Goal: Information Seeking & Learning: Learn about a topic

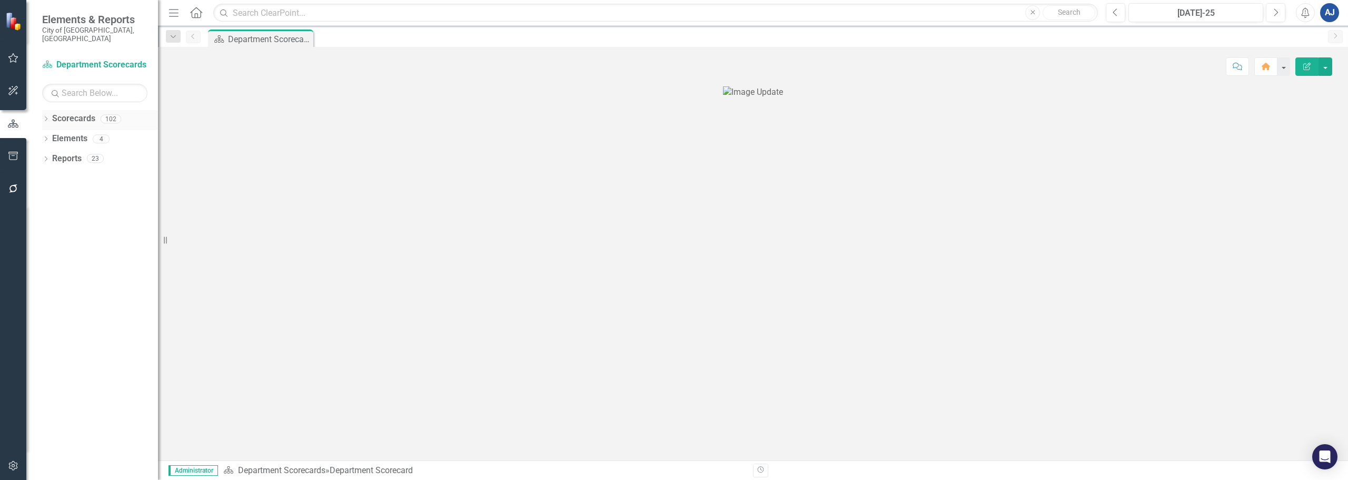
click at [47, 116] on icon at bounding box center [46, 118] width 3 height 5
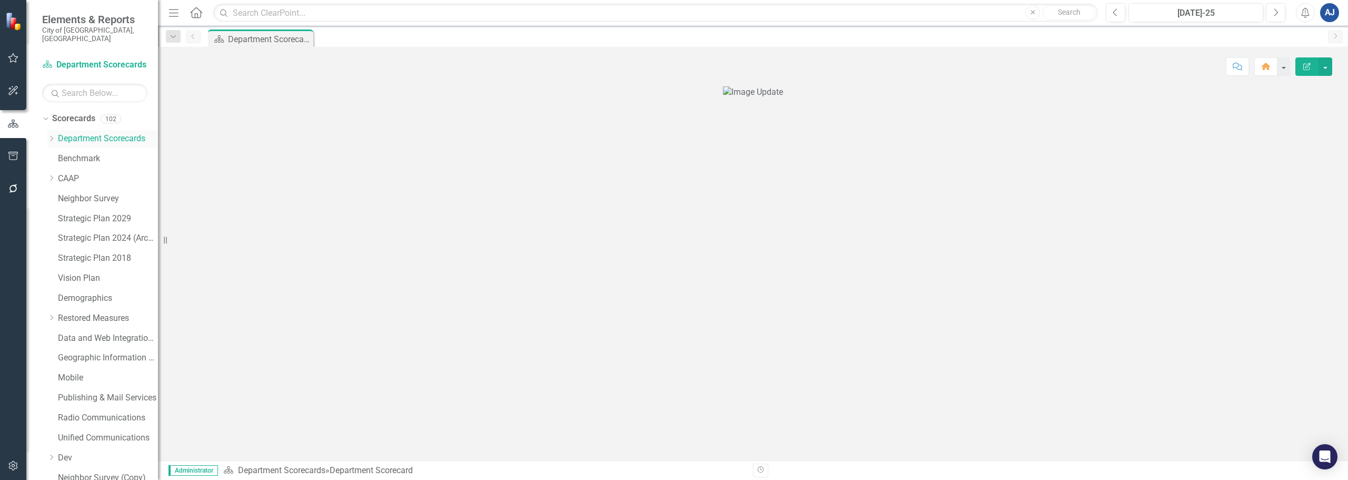
click at [50, 135] on icon "Dropdown" at bounding box center [51, 138] width 8 height 6
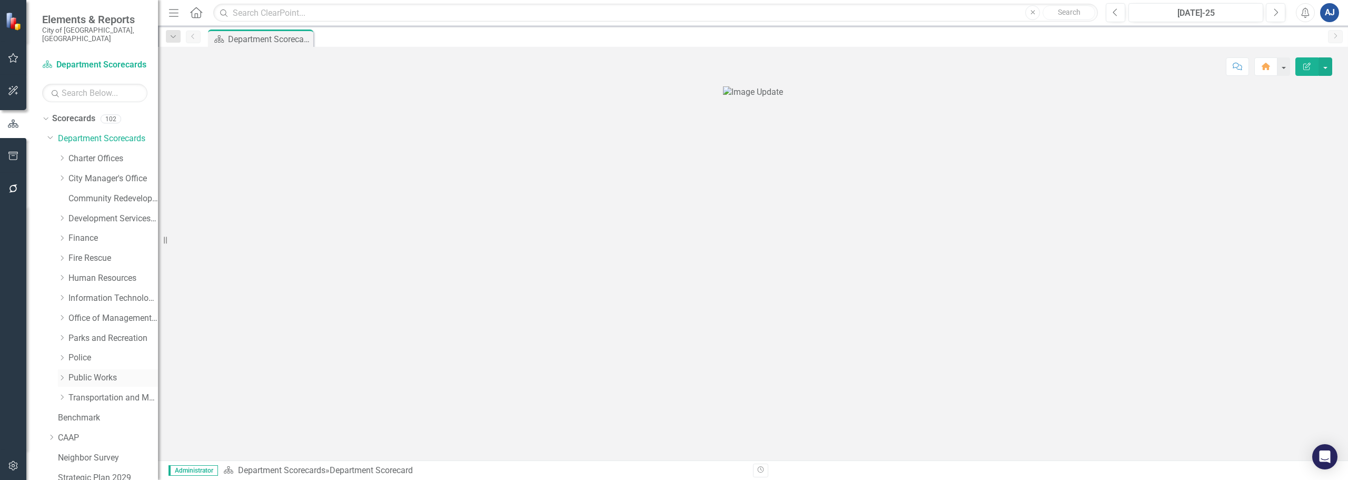
drag, startPoint x: 93, startPoint y: 365, endPoint x: 79, endPoint y: 366, distance: 13.2
click at [92, 372] on link "Public Works" at bounding box center [112, 378] width 89 height 12
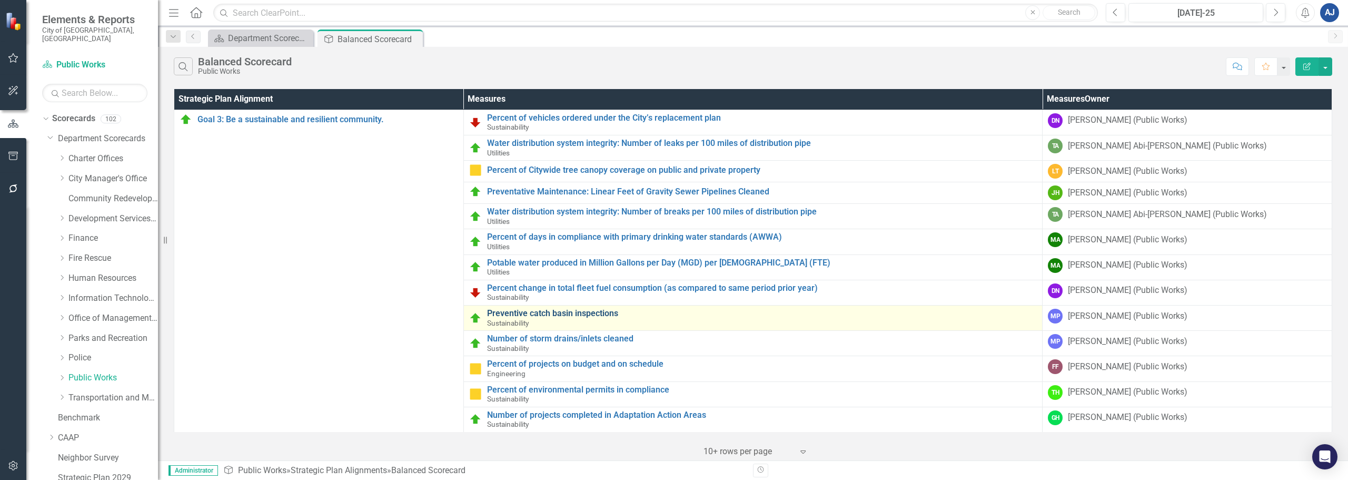
click at [573, 308] on link "Preventive catch basin inspections" at bounding box center [762, 312] width 550 height 9
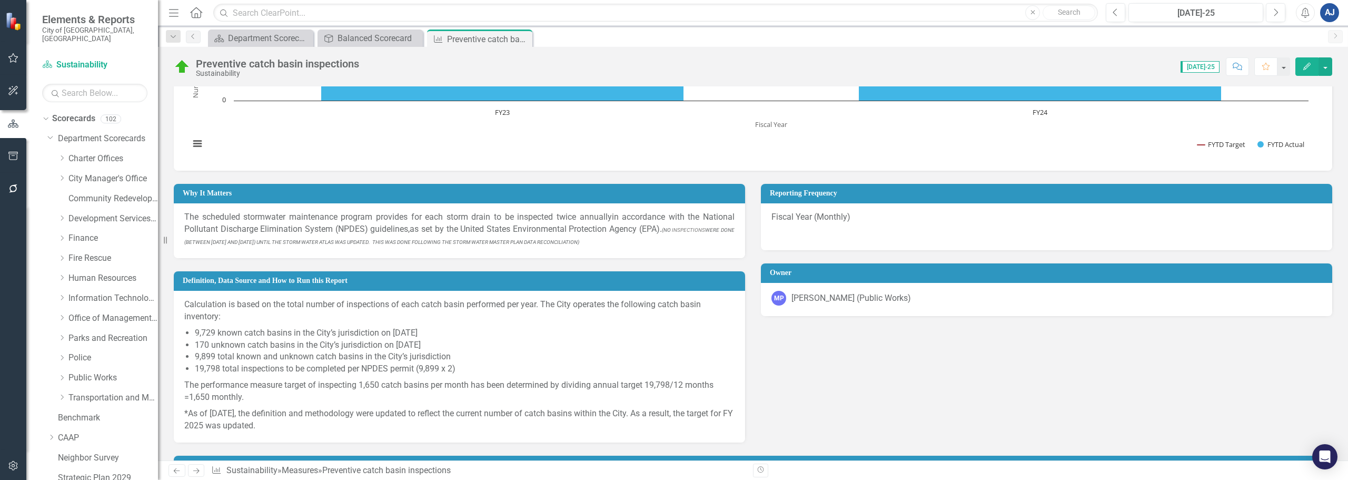
scroll to position [318, 0]
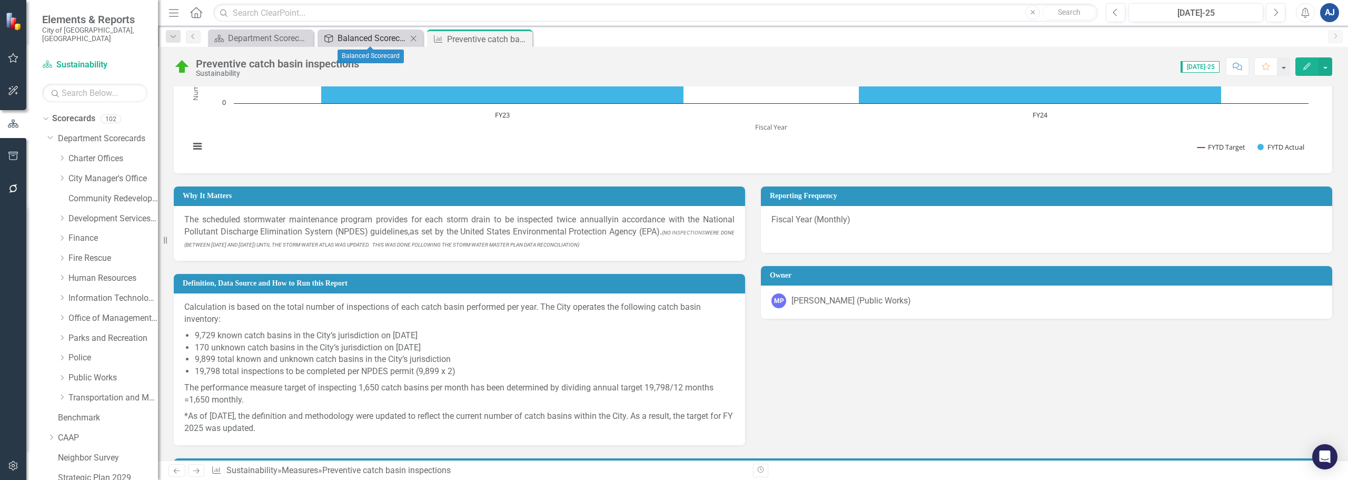
click at [391, 38] on div "Balanced Scorecard" at bounding box center [371, 38] width 69 height 13
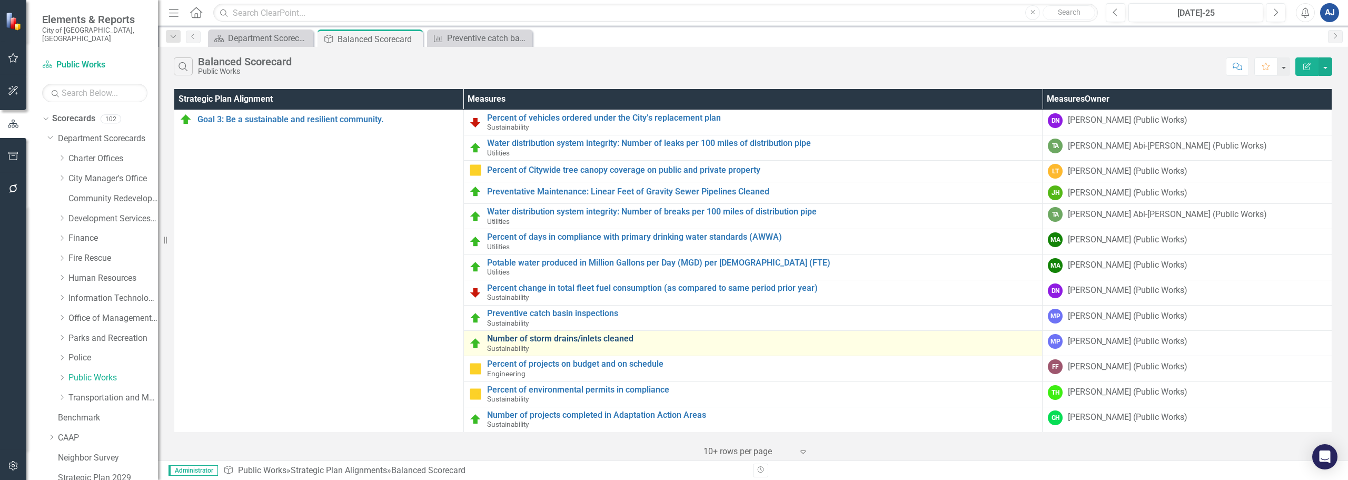
click at [590, 342] on link "Number of storm drains/inlets cleaned" at bounding box center [762, 338] width 550 height 9
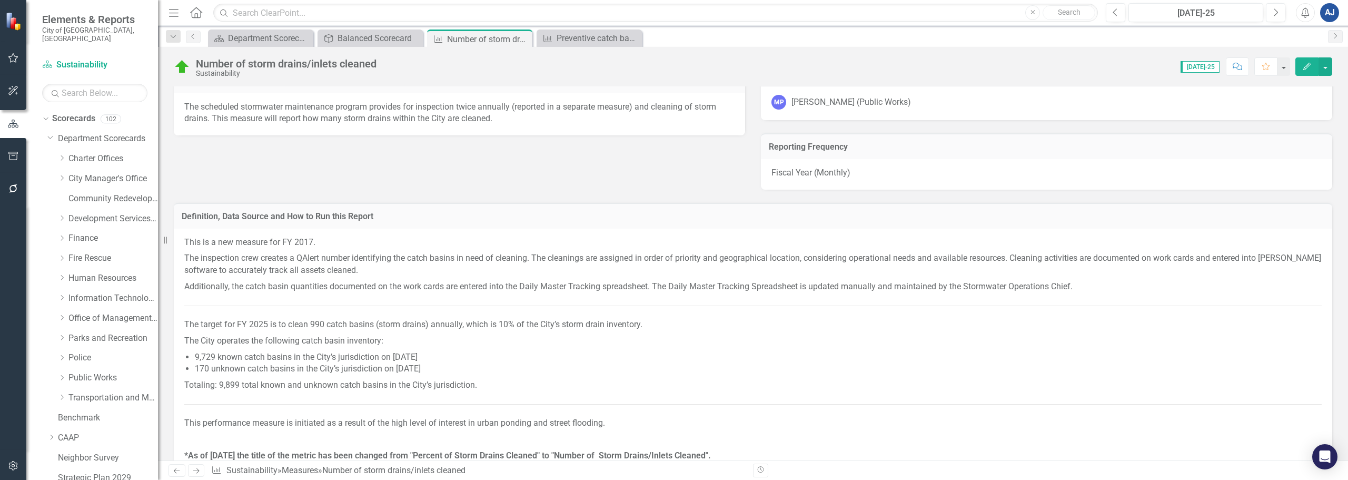
scroll to position [474, 0]
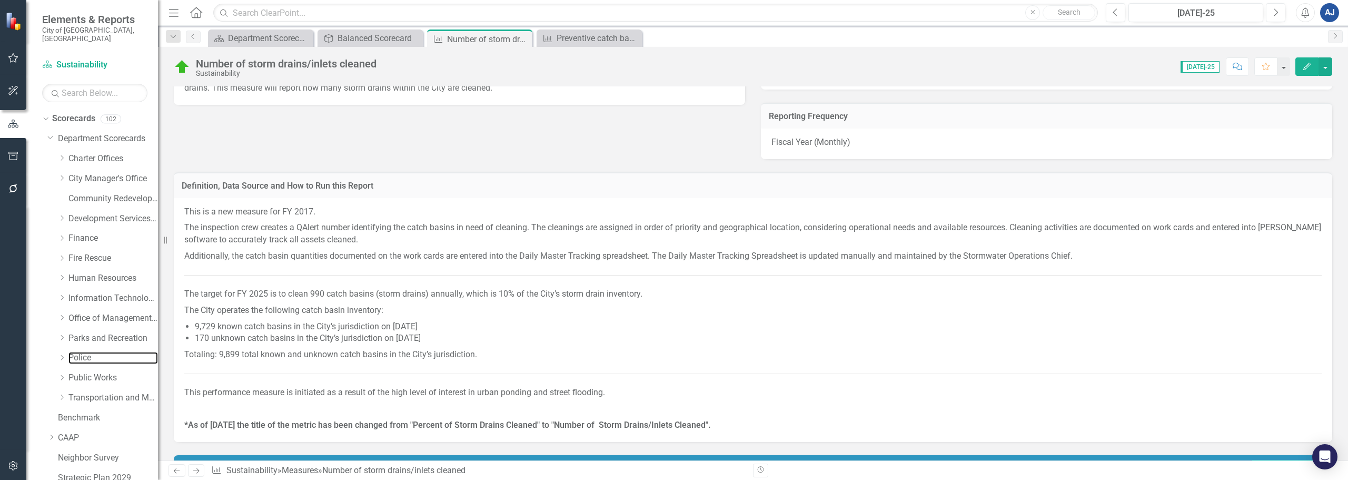
drag, startPoint x: 88, startPoint y: 351, endPoint x: 482, endPoint y: 239, distance: 408.9
click at [88, 352] on link "Police" at bounding box center [112, 358] width 89 height 12
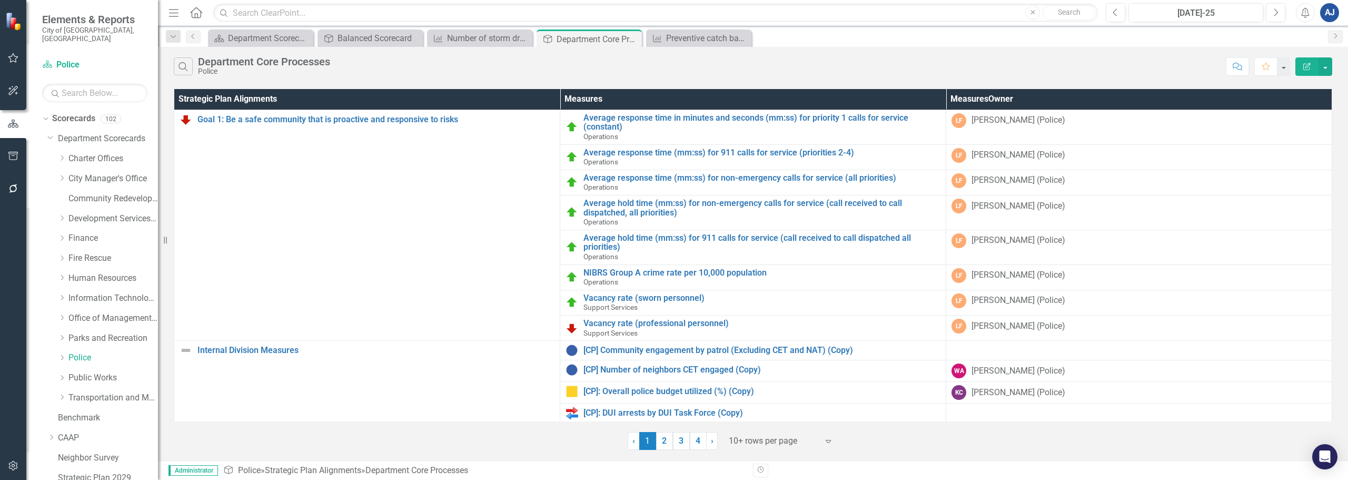
click at [533, 63] on div "Search Department Core Processes Police" at bounding box center [697, 66] width 1047 height 18
click at [495, 66] on div "Search Department Core Processes Police" at bounding box center [697, 66] width 1047 height 18
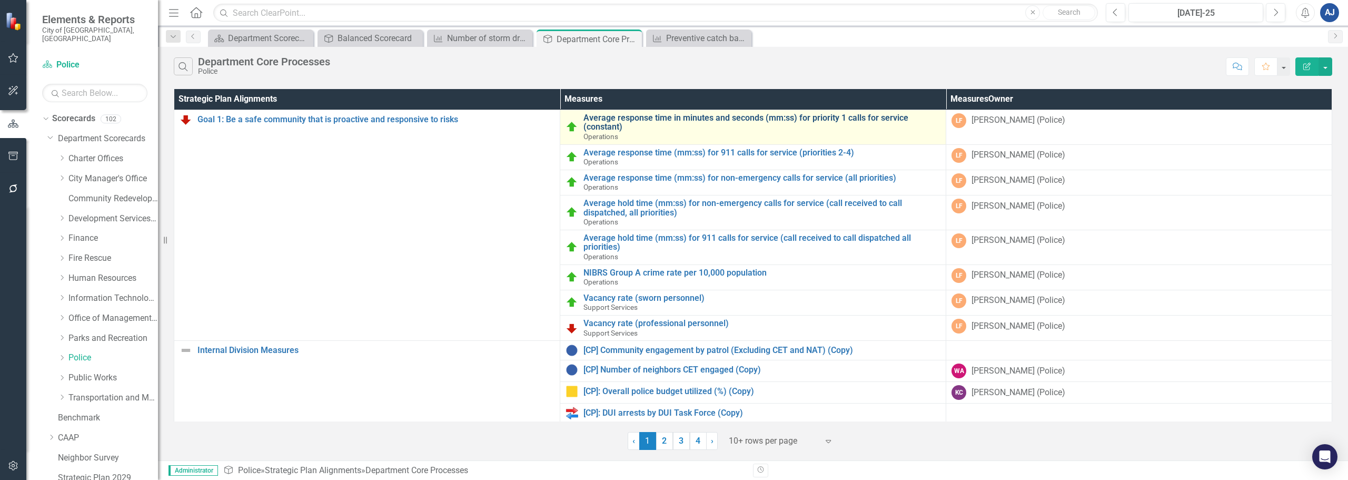
click at [713, 122] on link "Average response time in minutes and seconds (mm:ss) for priority 1 calls for s…" at bounding box center [761, 122] width 357 height 18
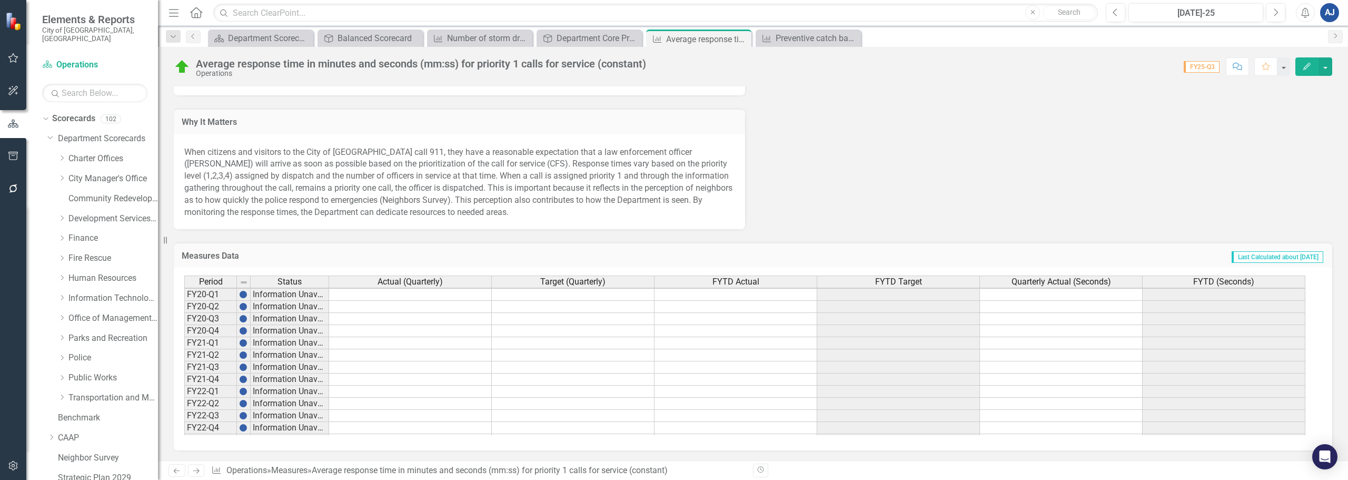
scroll to position [145, 0]
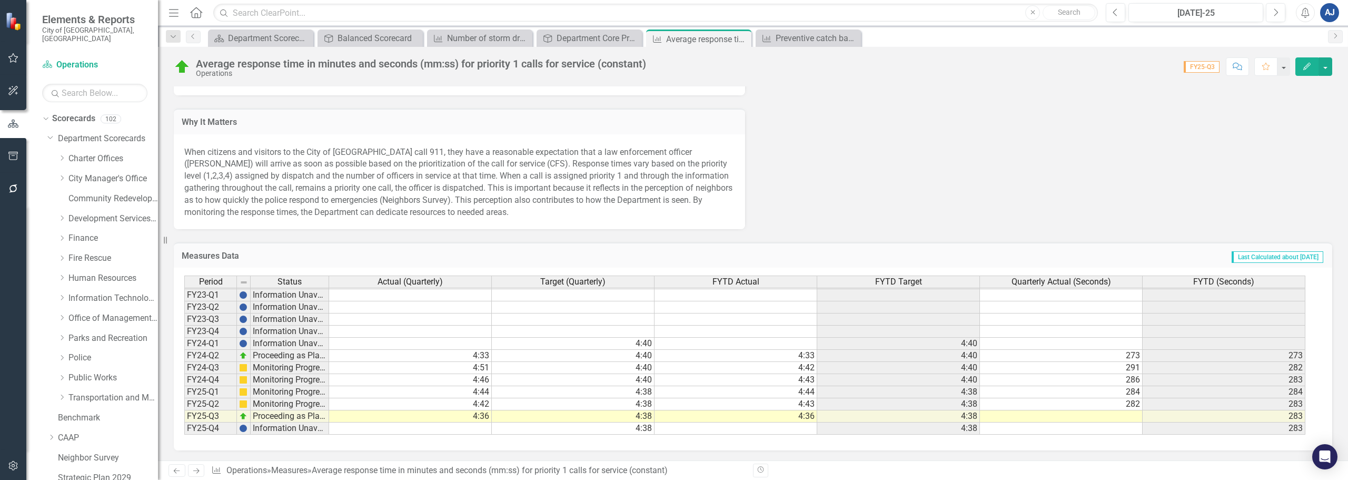
click at [914, 284] on span "FYTD Target" at bounding box center [898, 281] width 47 height 9
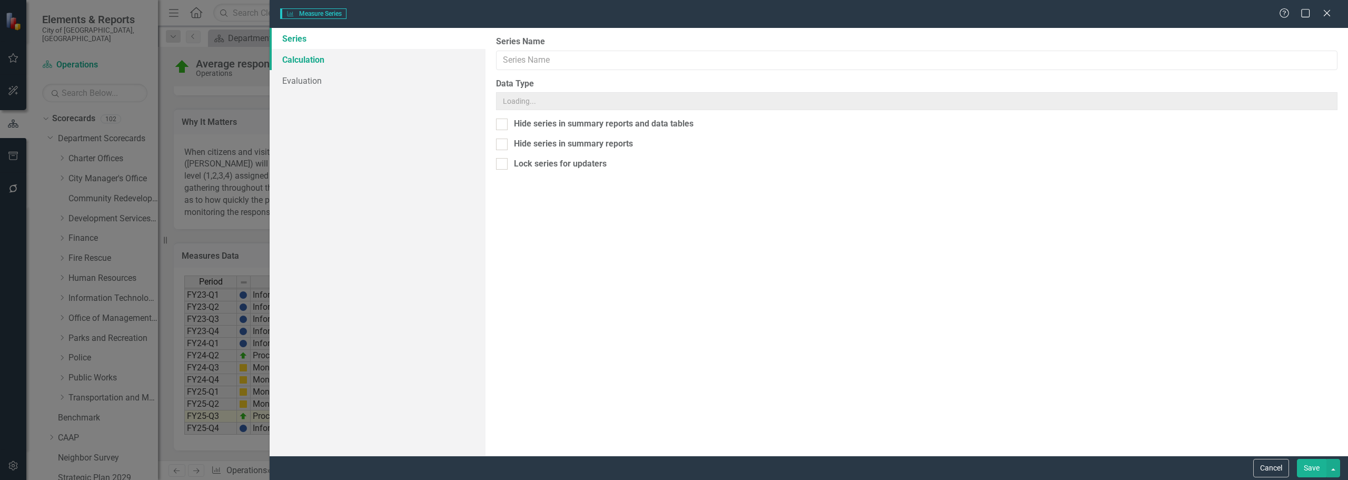
click at [317, 58] on div "Measure Series Measure Series Help Maximize Close Series Calculation Evaluation…" at bounding box center [674, 240] width 1348 height 480
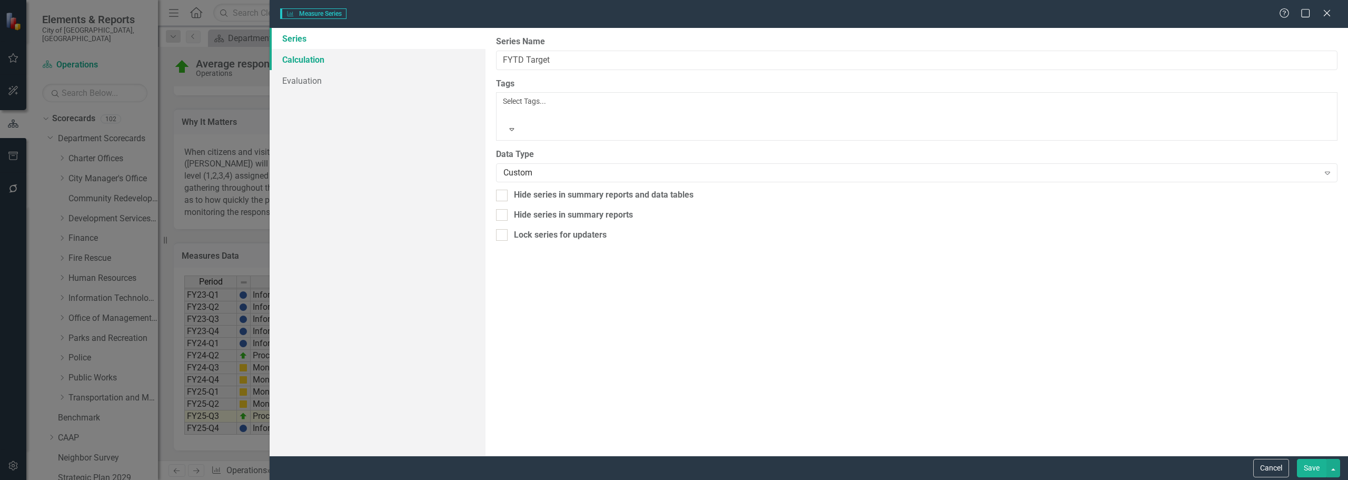
click at [316, 62] on link "Calculation" at bounding box center [378, 59] width 216 height 21
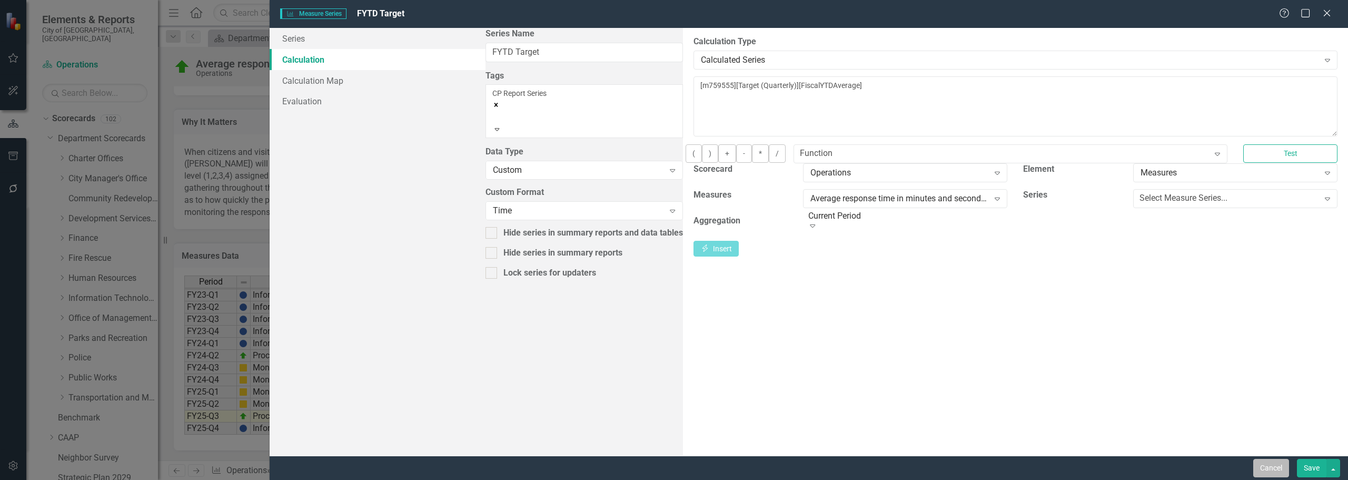
click at [1282, 473] on button "Cancel" at bounding box center [1271, 468] width 36 height 18
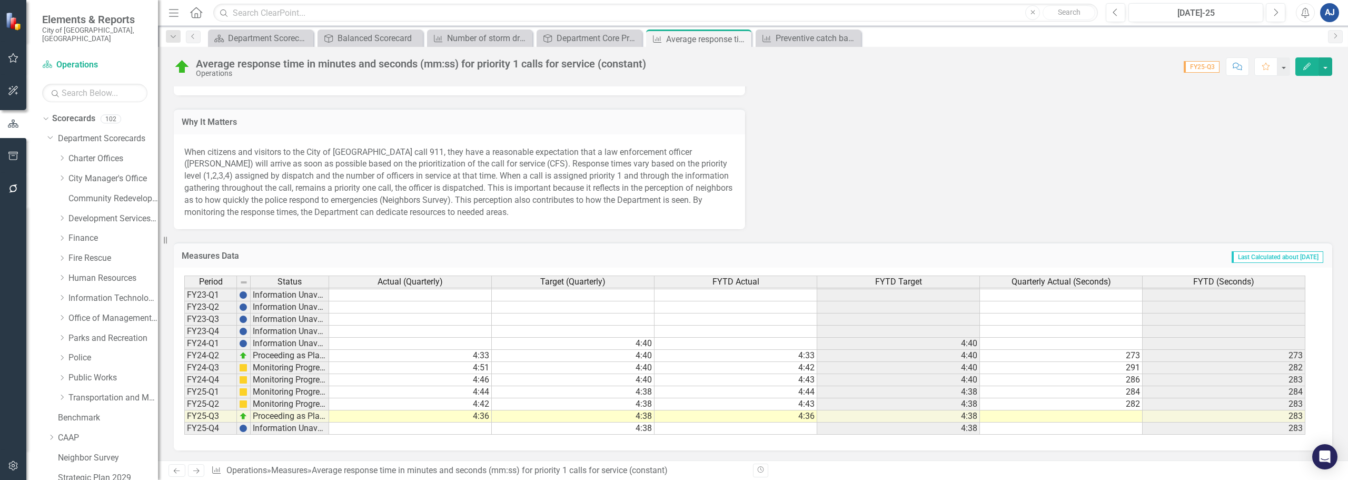
click at [908, 278] on span "FYTD Target" at bounding box center [898, 281] width 47 height 9
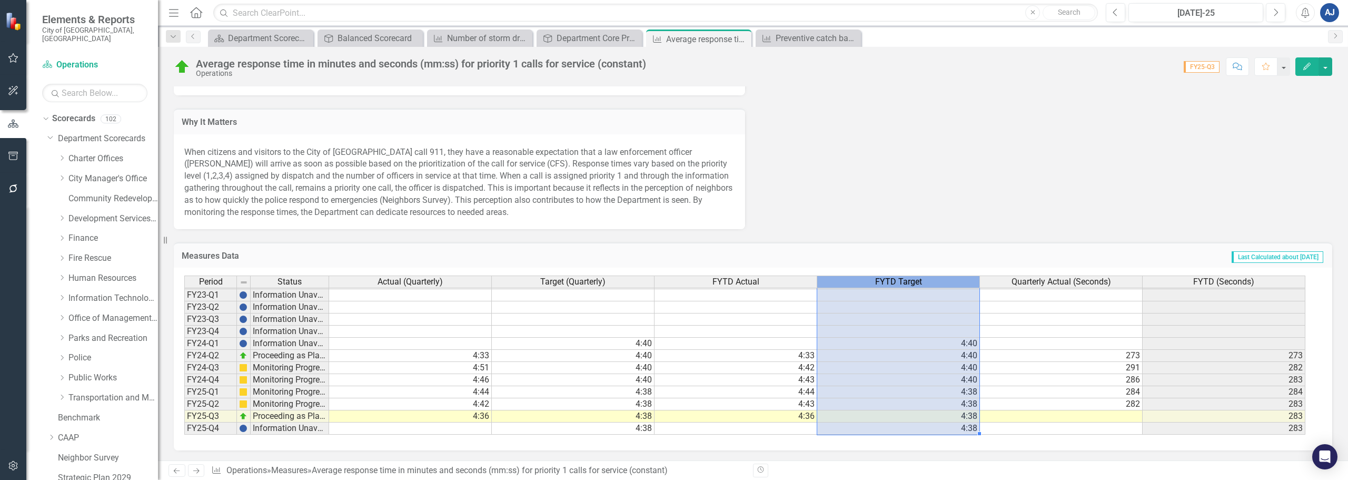
click at [908, 278] on span "FYTD Target" at bounding box center [898, 281] width 47 height 9
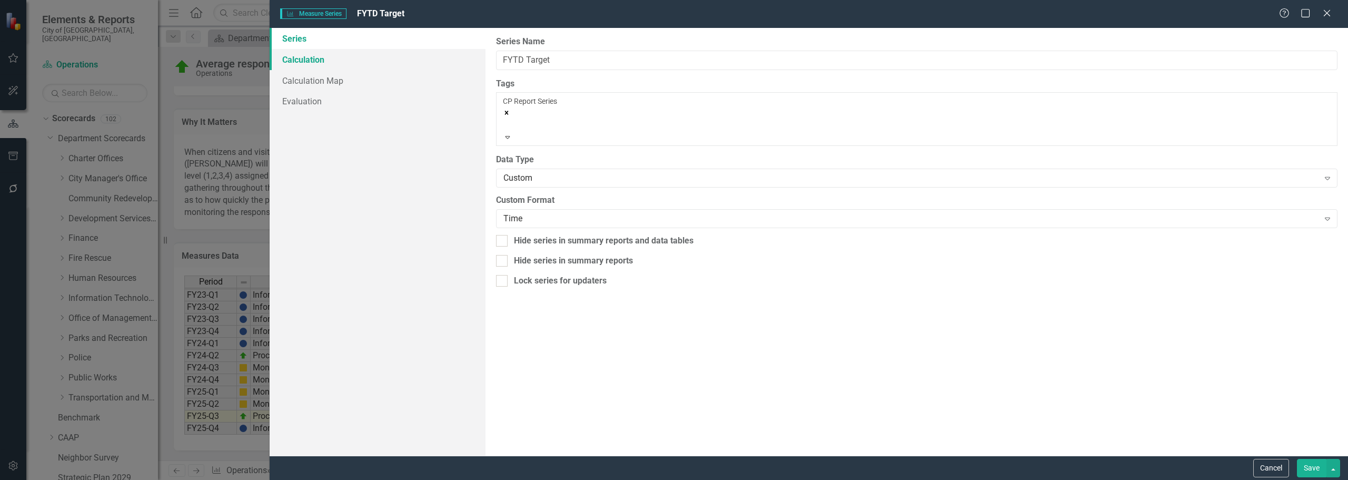
click at [362, 67] on link "Calculation" at bounding box center [378, 59] width 216 height 21
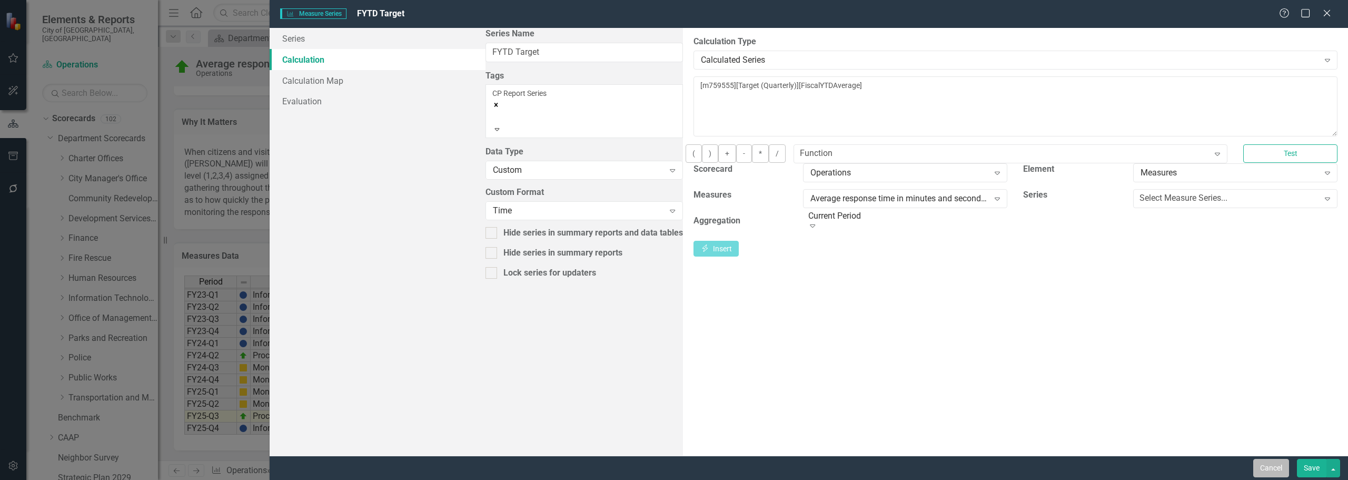
click at [1256, 464] on button "Cancel" at bounding box center [1271, 468] width 36 height 18
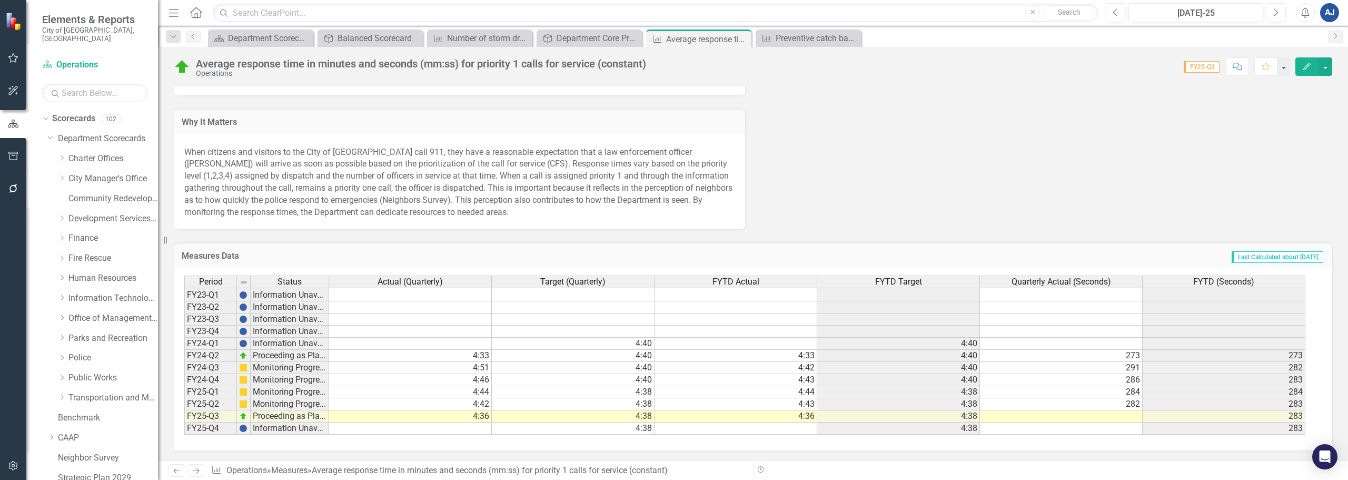
scroll to position [566, 0]
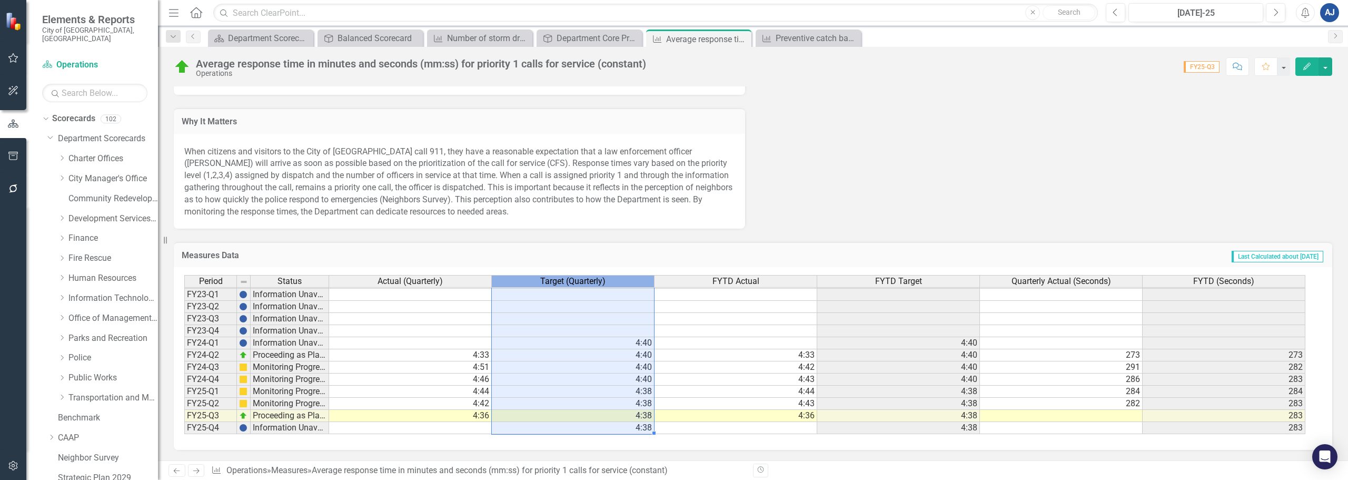
click at [575, 278] on span "Target (Quarterly)" at bounding box center [572, 280] width 65 height 9
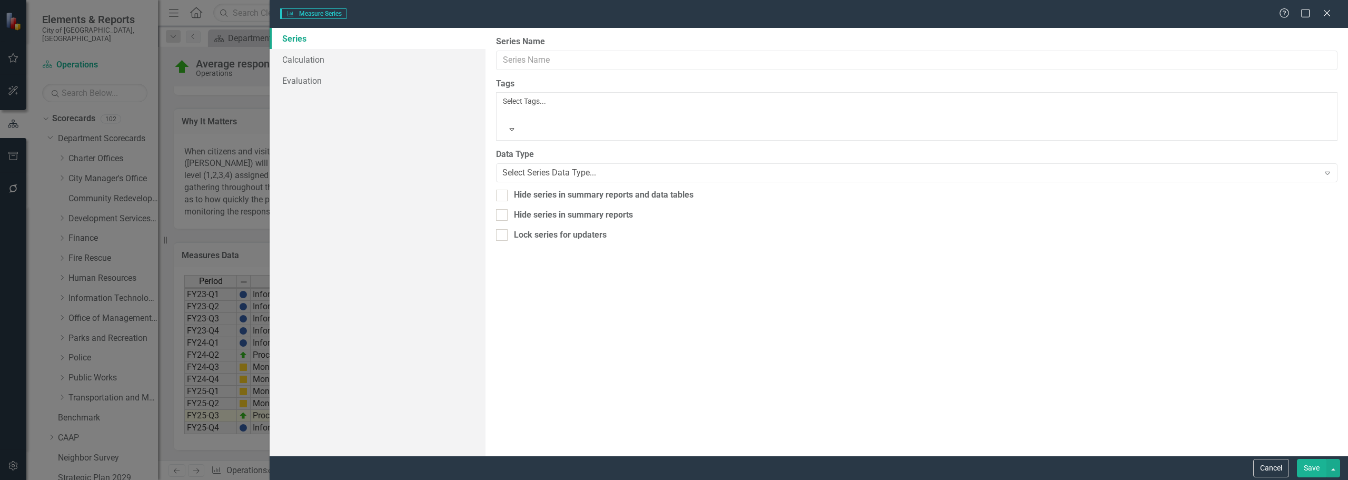
type input "Target (Quarterly)"
checkbox input "true"
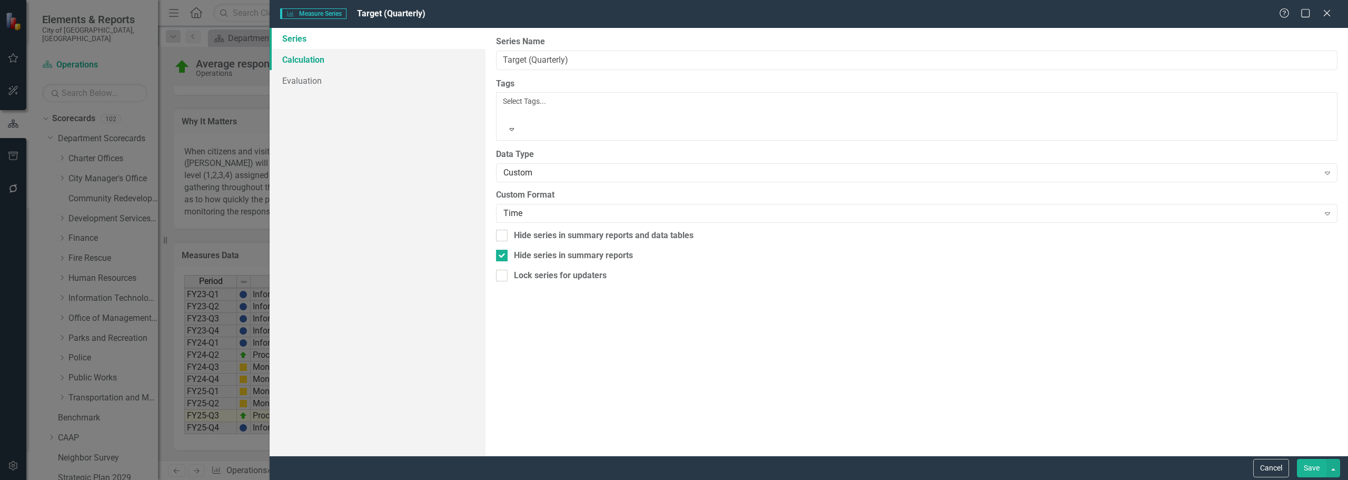
click at [365, 68] on link "Calculation" at bounding box center [378, 59] width 216 height 21
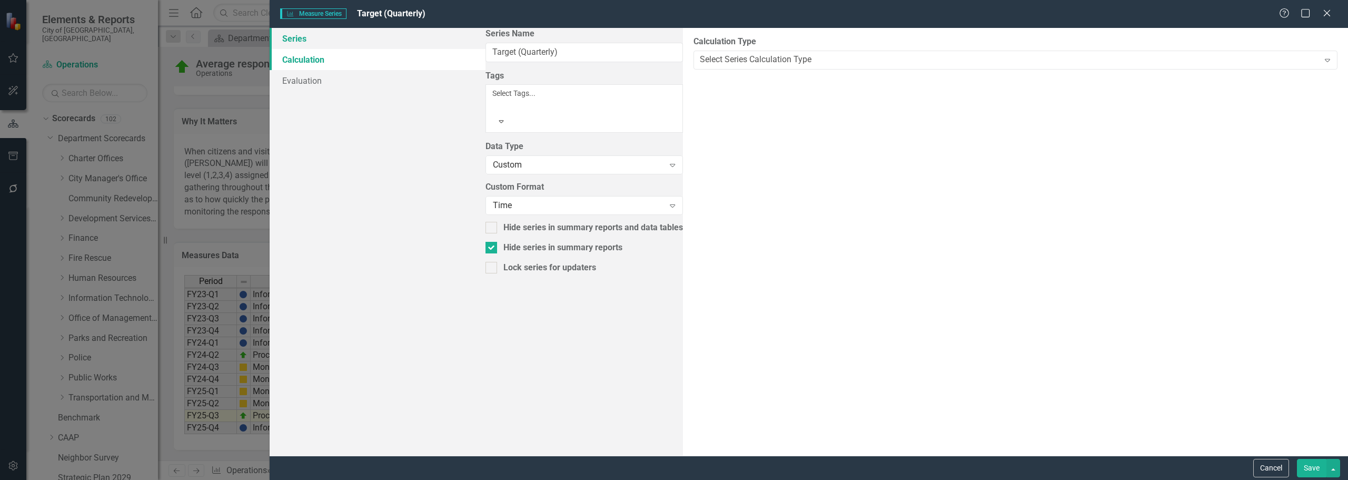
click at [376, 42] on link "Series" at bounding box center [378, 38] width 216 height 21
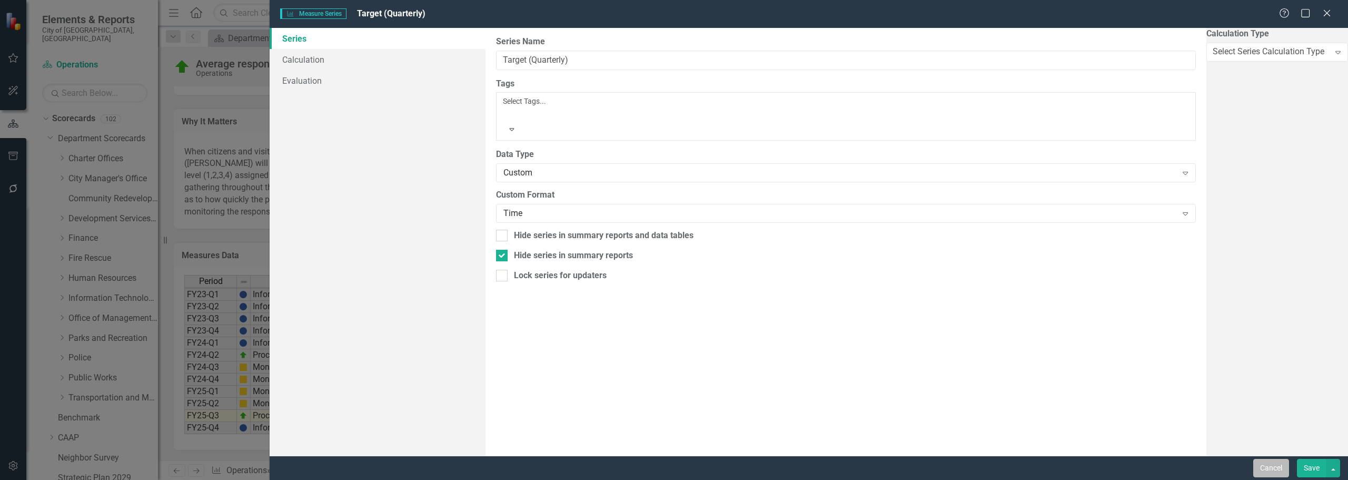
click at [1255, 471] on button "Cancel" at bounding box center [1271, 468] width 36 height 18
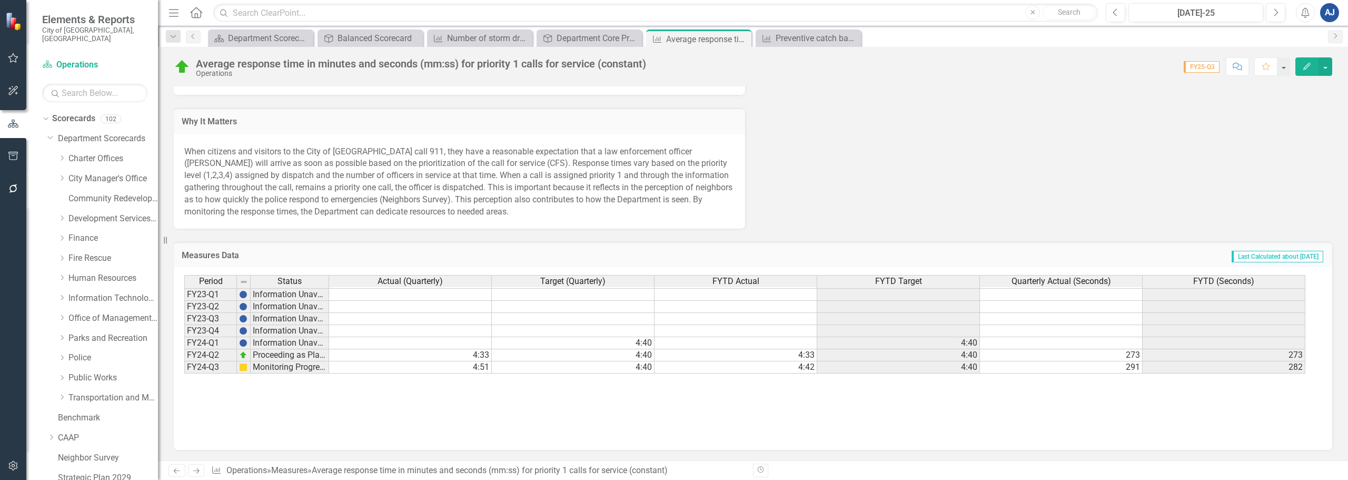
scroll to position [145, 0]
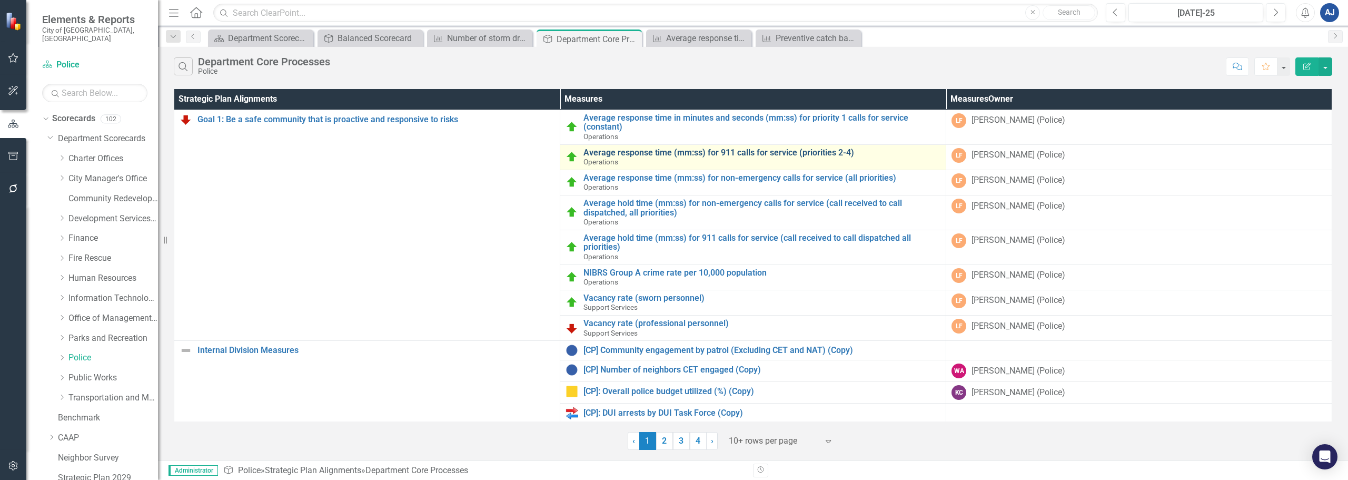
click at [723, 151] on link "Average response time (mm:ss) for 911 calls for service (priorities 2-4)" at bounding box center [761, 152] width 357 height 9
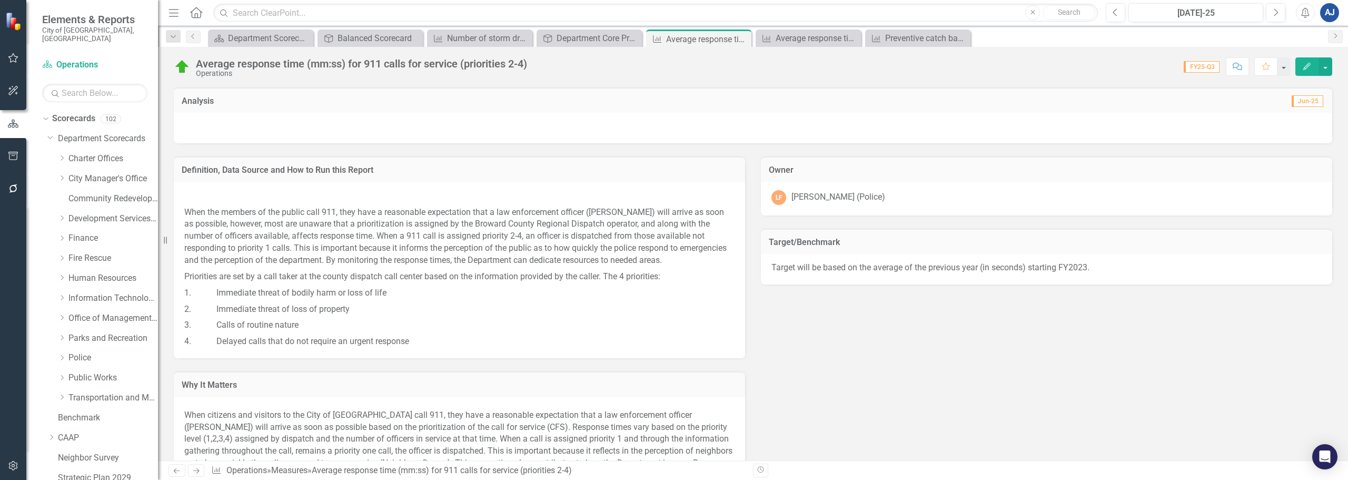
scroll to position [214, 0]
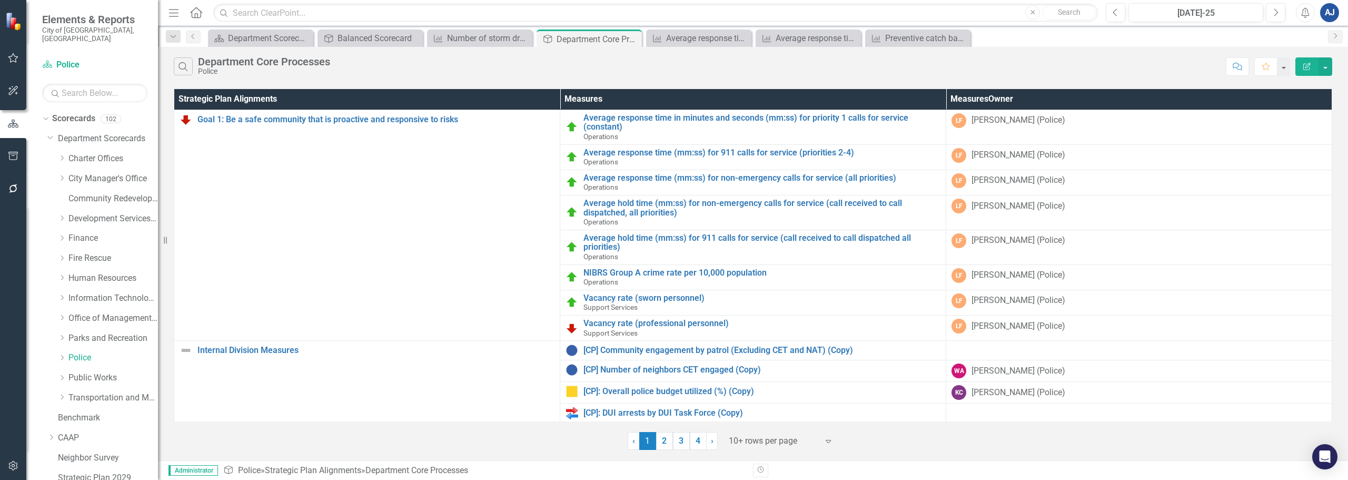
click at [591, 61] on div "Search Department Core Processes Police" at bounding box center [697, 66] width 1047 height 18
